Goal: Transaction & Acquisition: Purchase product/service

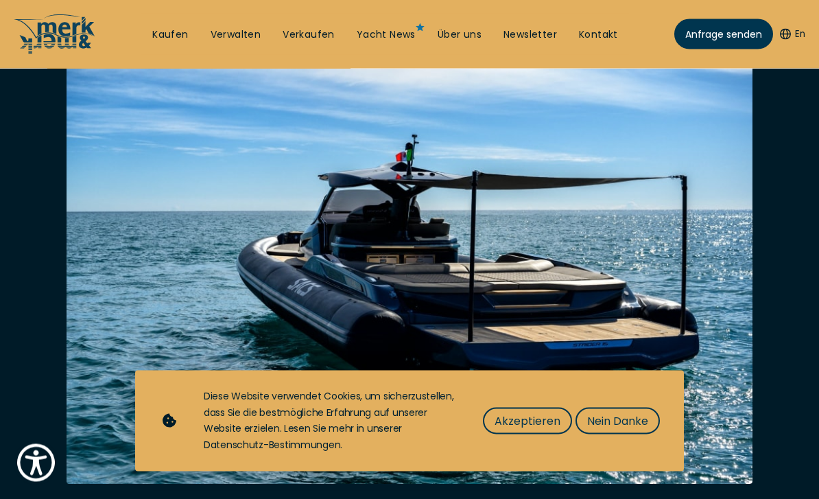
scroll to position [200, 0]
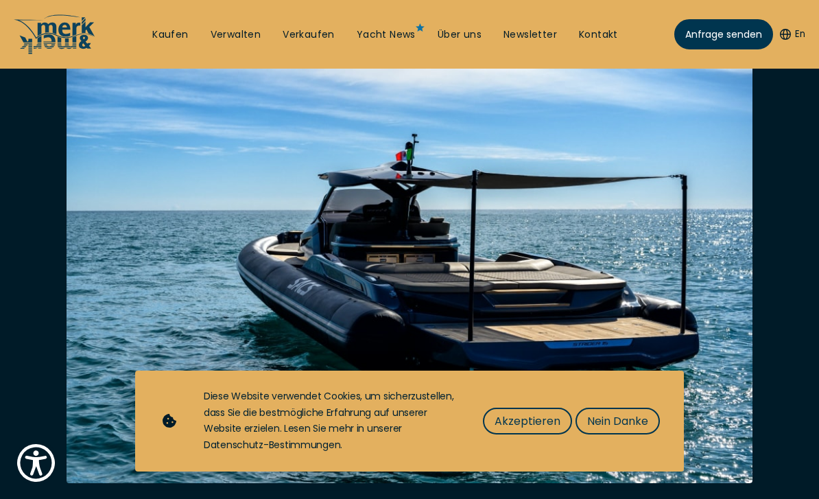
click at [605, 430] on span "Nein Danke" at bounding box center [617, 420] width 61 height 17
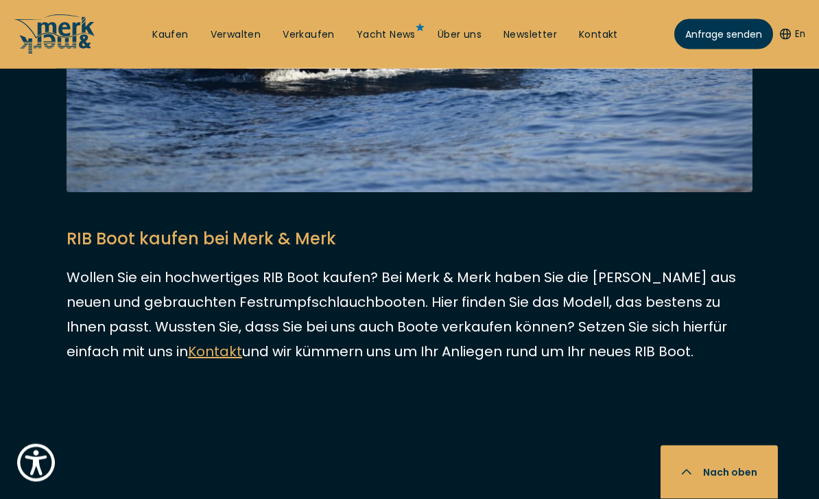
scroll to position [3498, 0]
click at [170, 32] on link "Kaufen" at bounding box center [170, 35] width 36 height 14
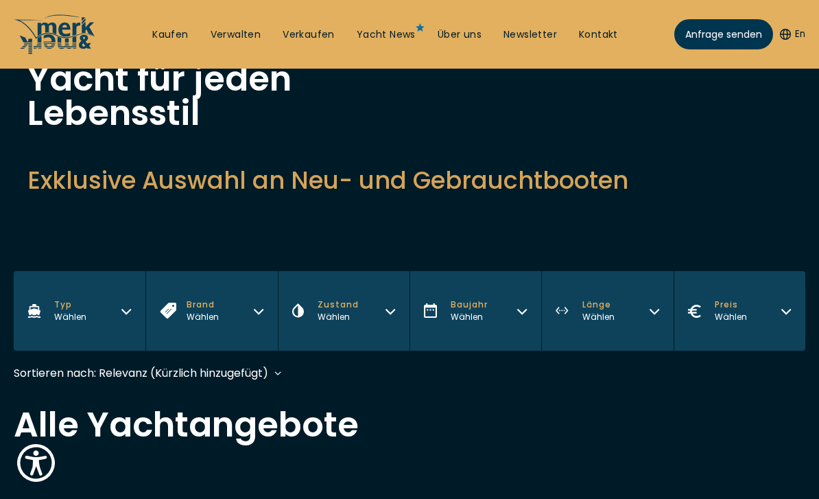
scroll to position [140, 0]
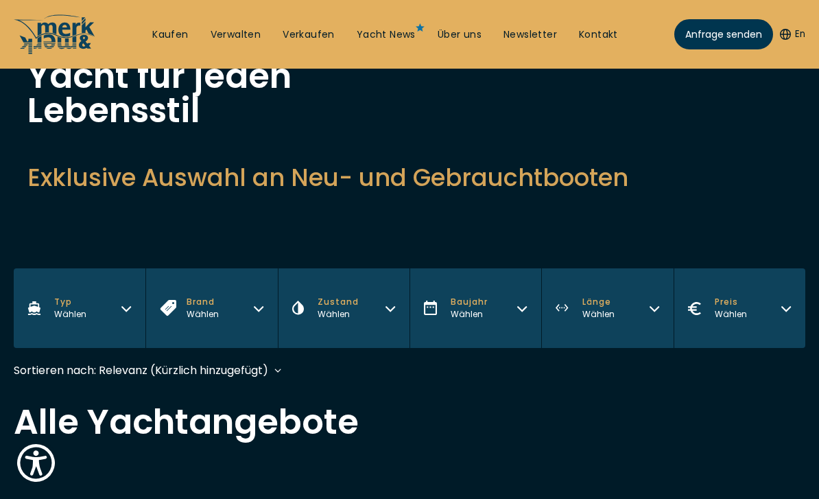
click at [113, 317] on button "Typ Wählen" at bounding box center [80, 308] width 132 height 80
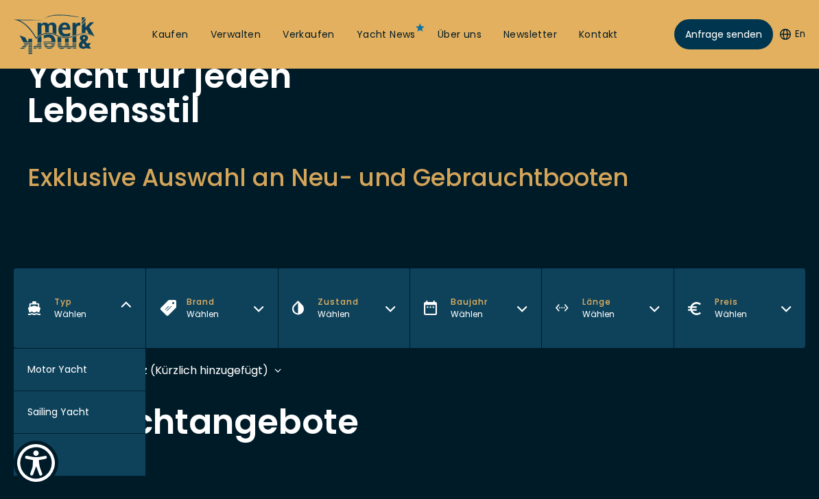
click at [113, 451] on button "RIB" at bounding box center [80, 455] width 132 height 43
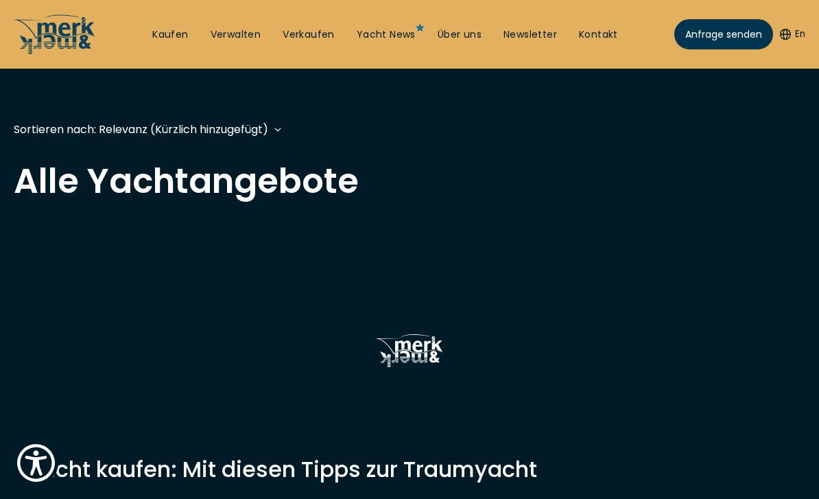
scroll to position [408, 0]
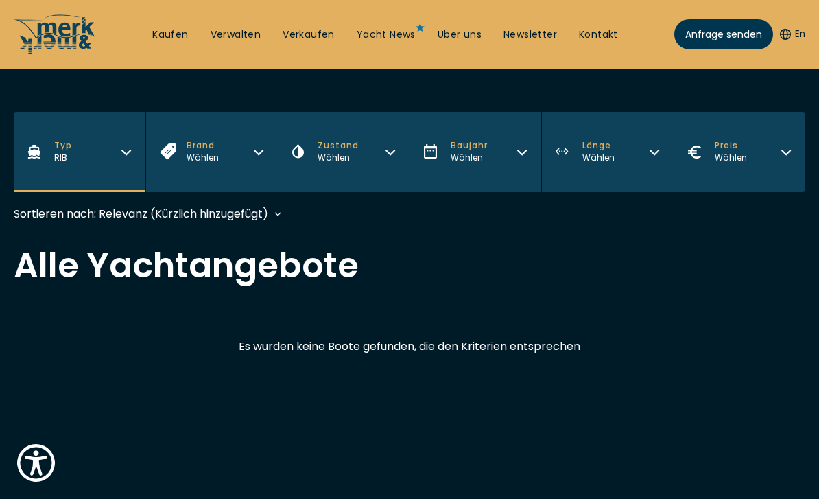
scroll to position [250, 0]
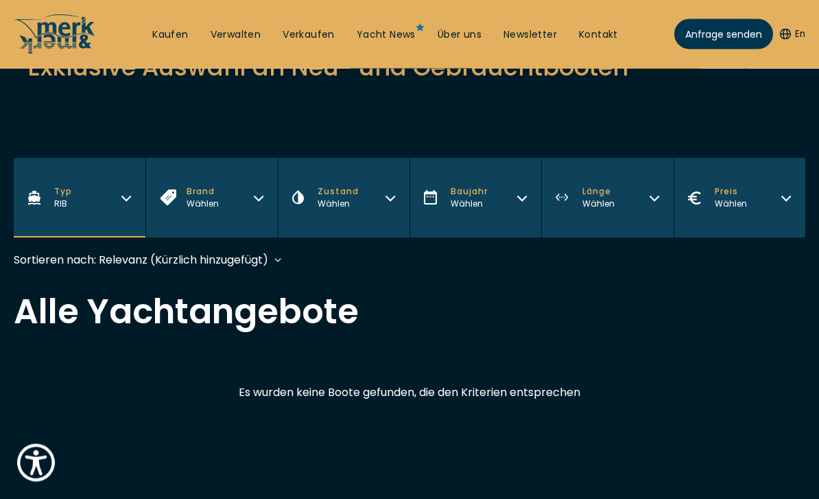
click at [243, 269] on div "Sortieren nach: Relevanz (Kürzlich hinzugefügt) Relevanz (Kürzlich hinzugefügt)…" at bounding box center [141, 260] width 255 height 17
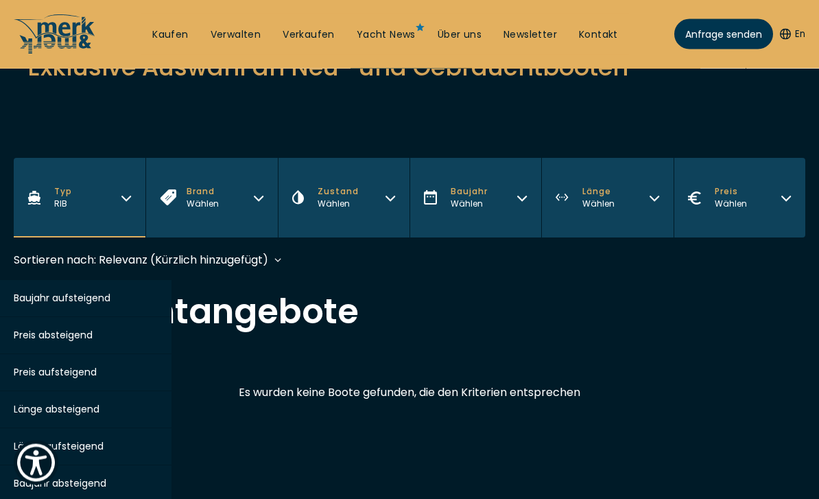
scroll to position [250, 0]
click at [413, 308] on h2 "Alle Yachtangebote" at bounding box center [410, 311] width 792 height 34
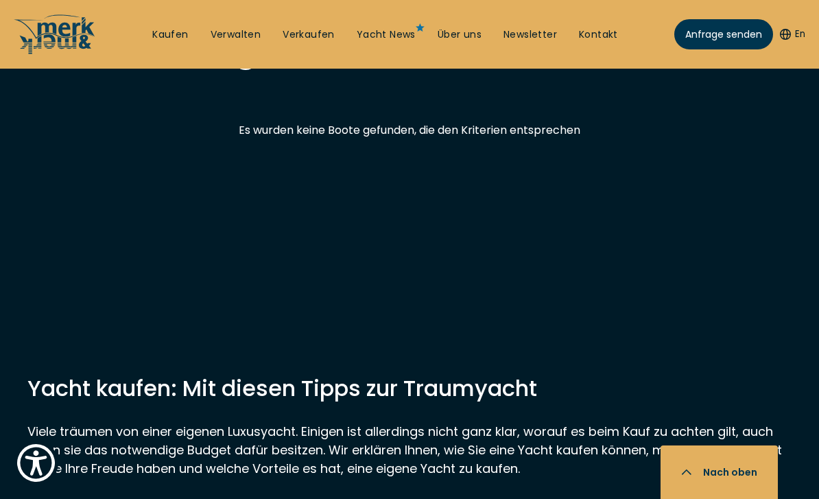
scroll to position [493, 0]
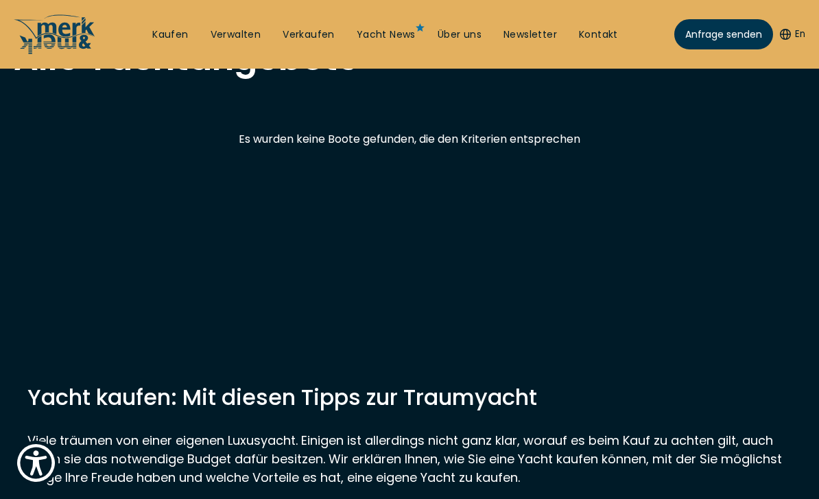
click at [699, 464] on p "Viele träumen von einer eigenen Luxusyacht. Einigen ist allerdings nicht ganz k…" at bounding box center [409, 459] width 765 height 56
click at [185, 39] on link "Kaufen" at bounding box center [170, 35] width 36 height 14
